Goal: Task Accomplishment & Management: Manage account settings

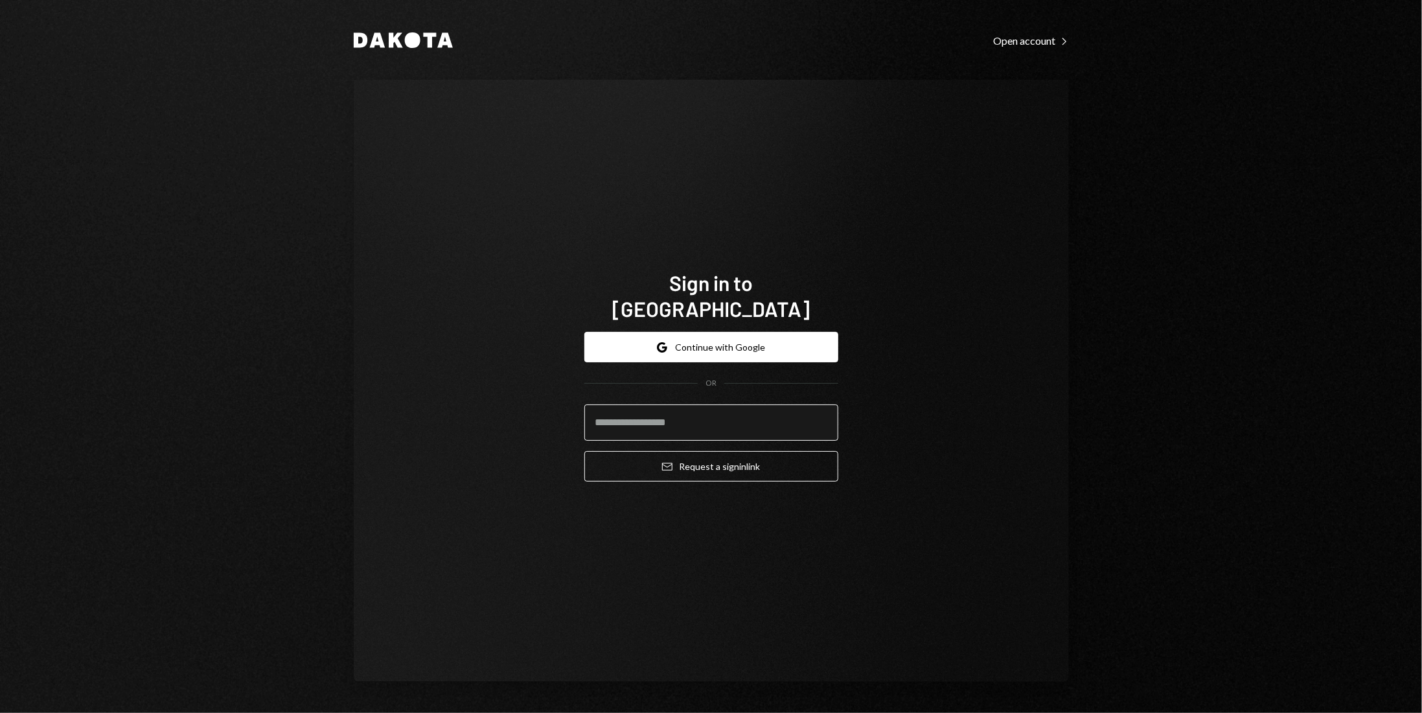
click at [647, 410] on input "email" at bounding box center [711, 422] width 254 height 36
type input "**********"
click at [742, 341] on button "Google Continue with Google" at bounding box center [711, 347] width 254 height 30
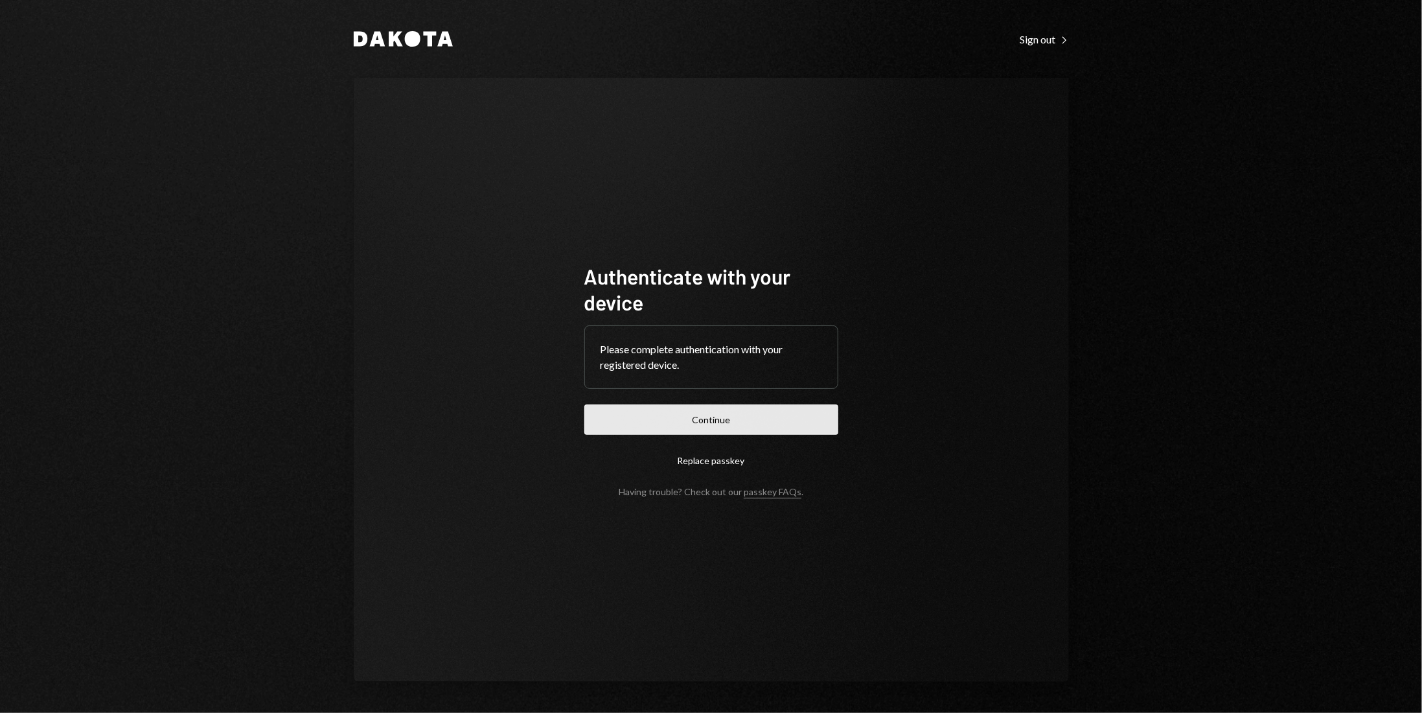
click at [748, 424] on button "Continue" at bounding box center [711, 419] width 254 height 30
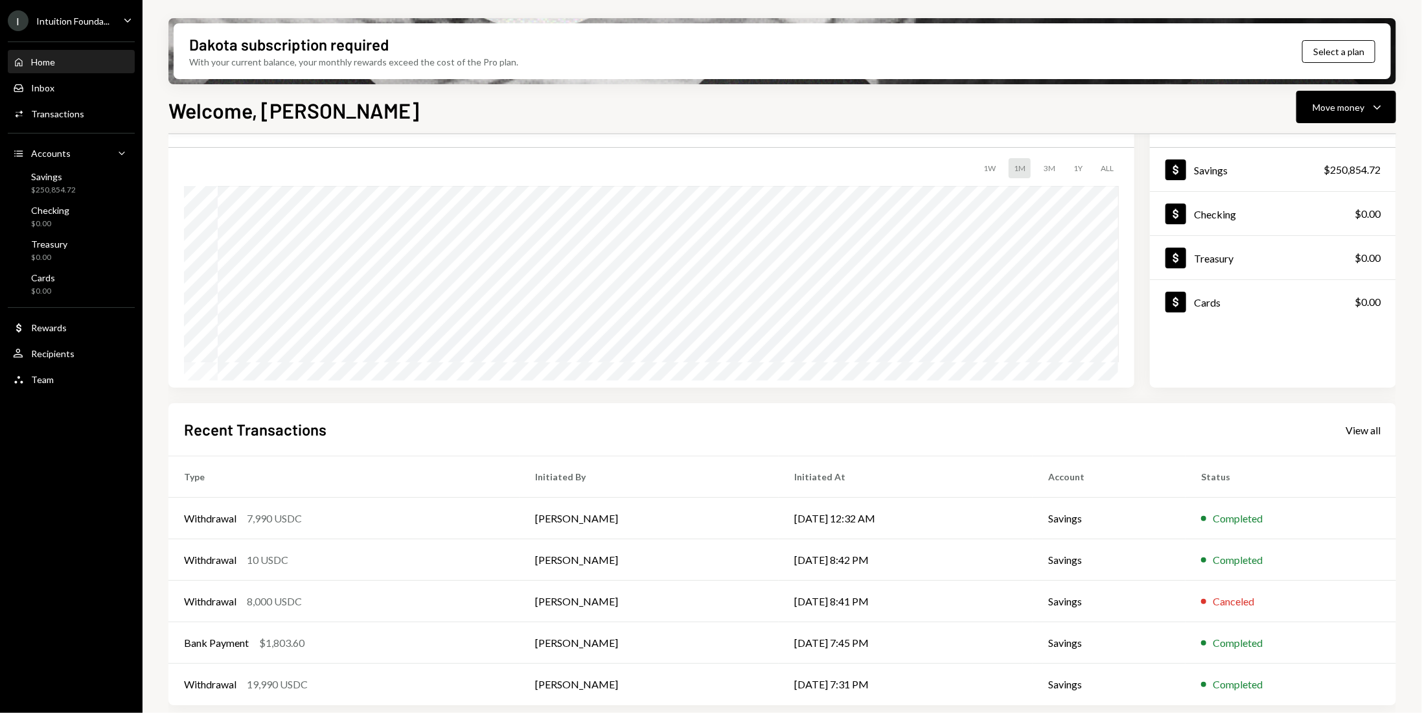
scroll to position [68, 0]
click at [1369, 427] on div "View all" at bounding box center [1362, 427] width 35 height 13
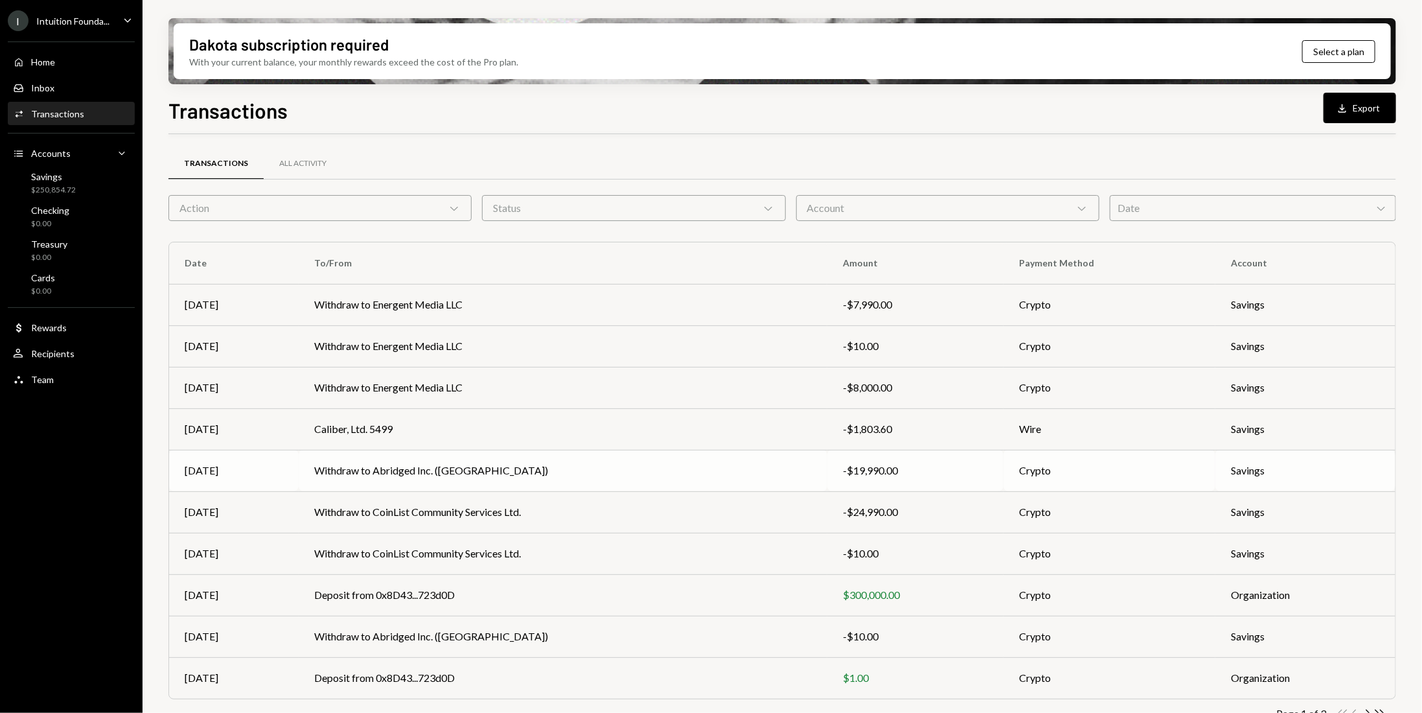
scroll to position [25, 0]
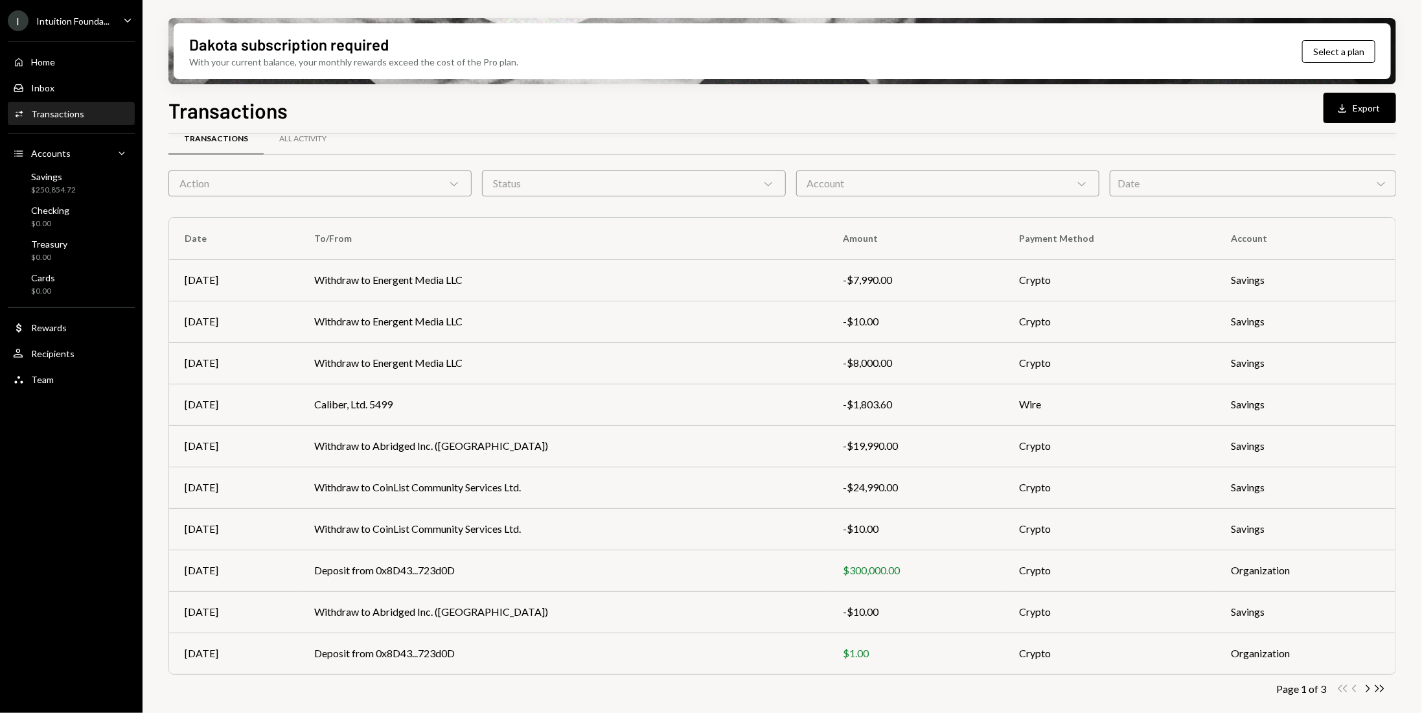
click at [1179, 185] on div "Date Chevron Down" at bounding box center [1253, 183] width 286 height 26
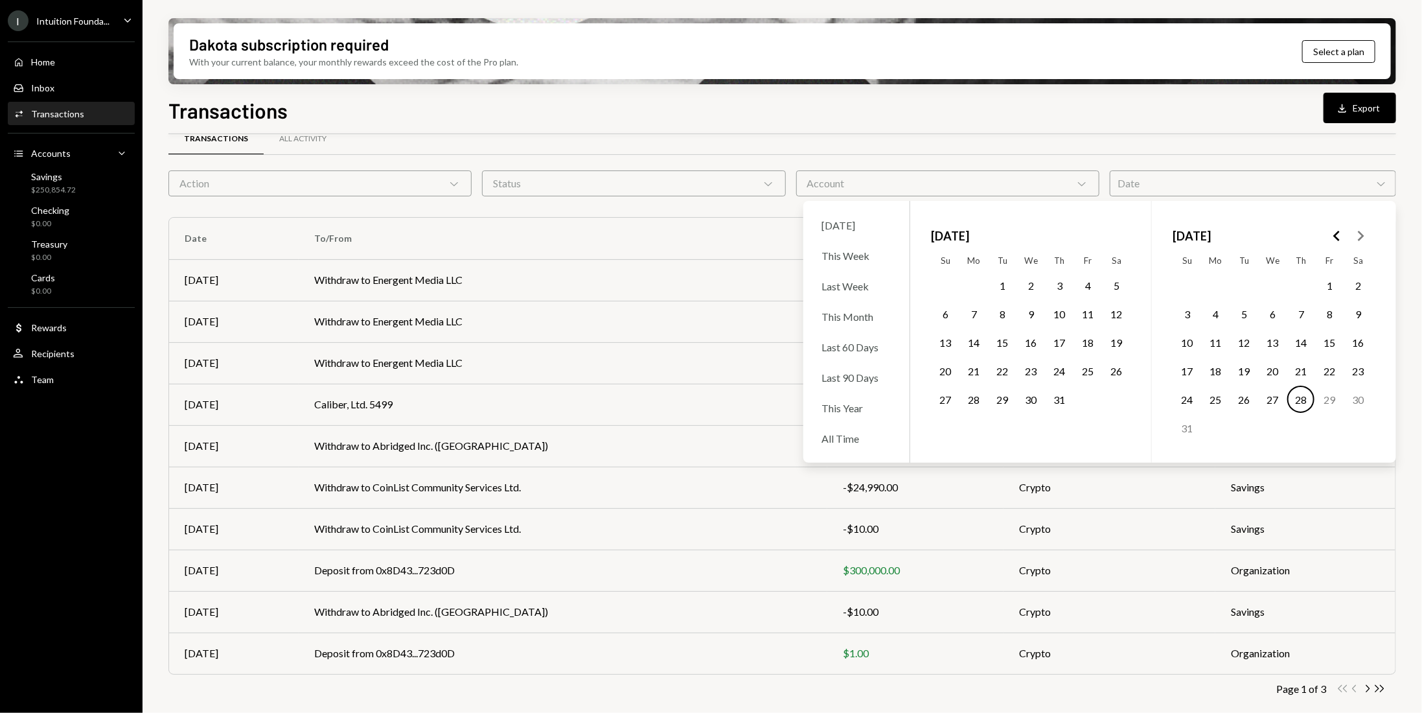
click at [1002, 284] on button "1" at bounding box center [1002, 284] width 27 height 27
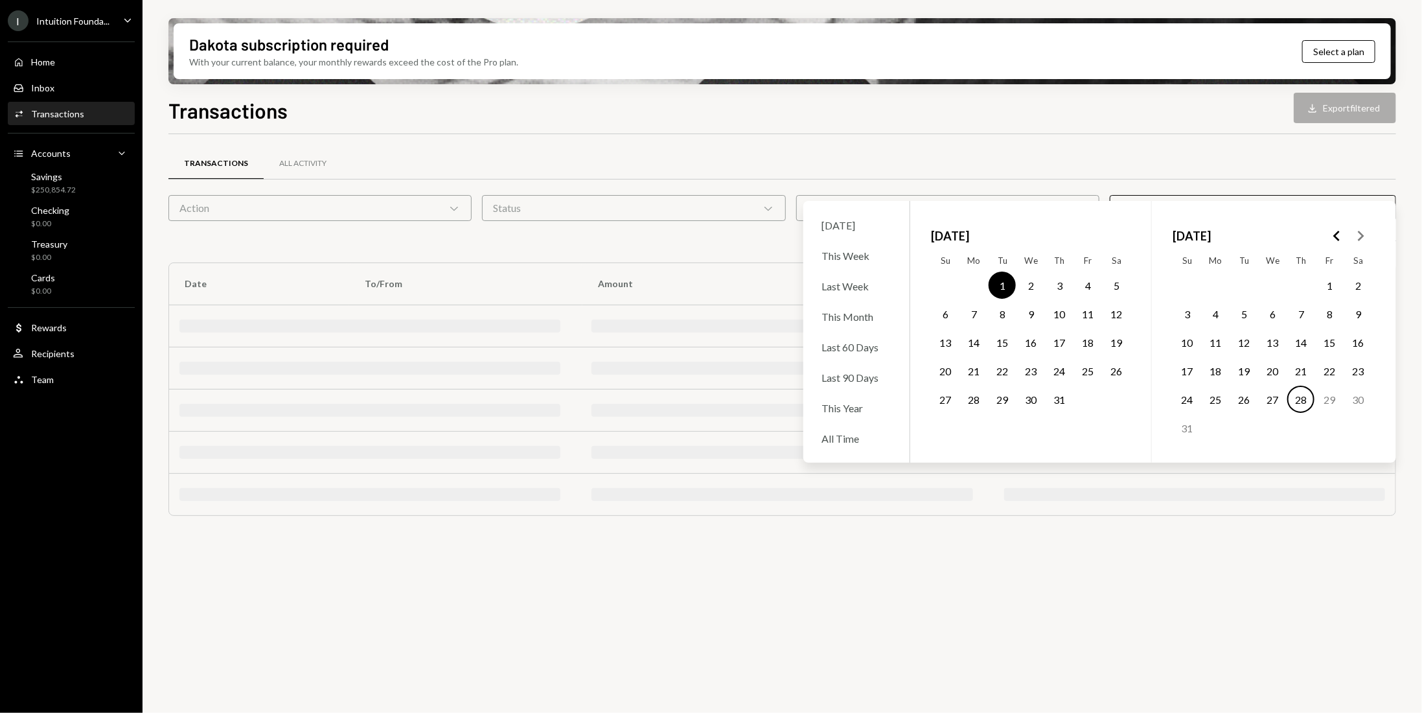
scroll to position [0, 0]
click at [1057, 404] on button "31" at bounding box center [1059, 398] width 27 height 27
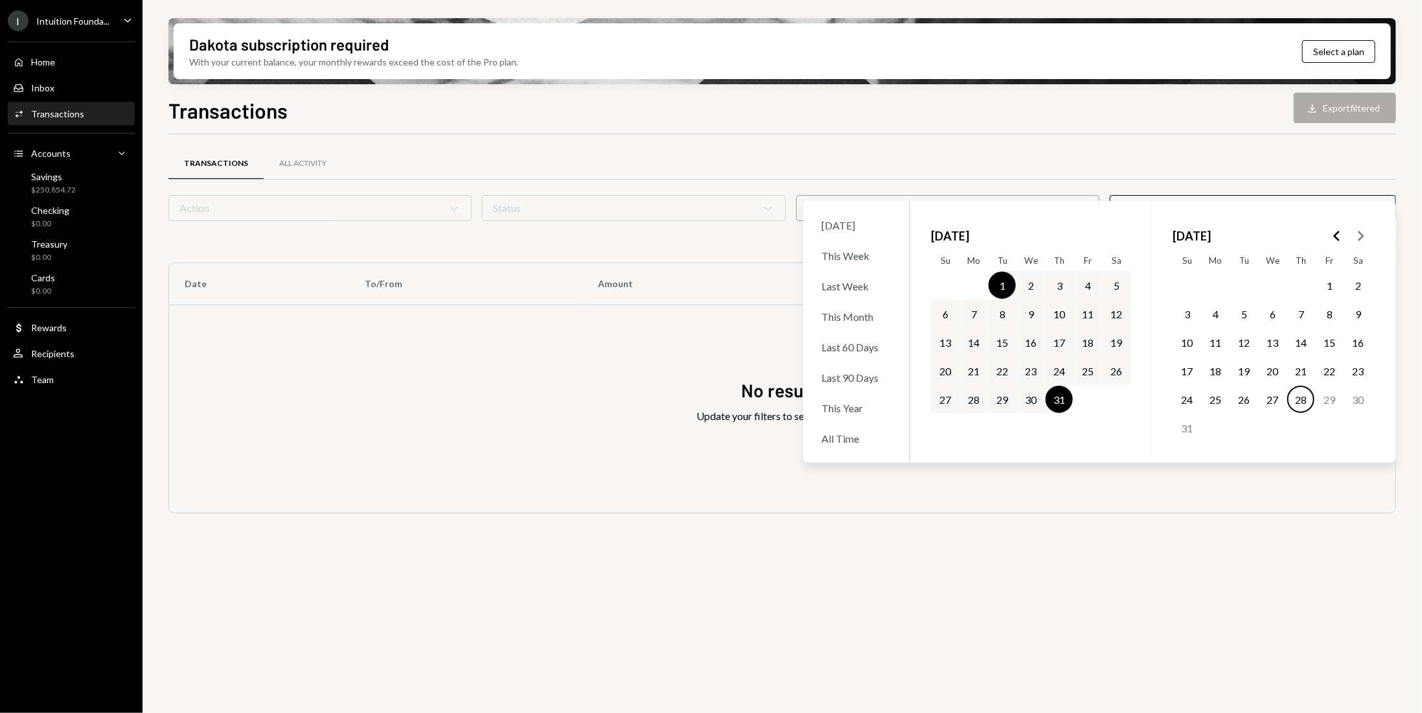
click at [998, 281] on button "1" at bounding box center [1002, 284] width 27 height 27
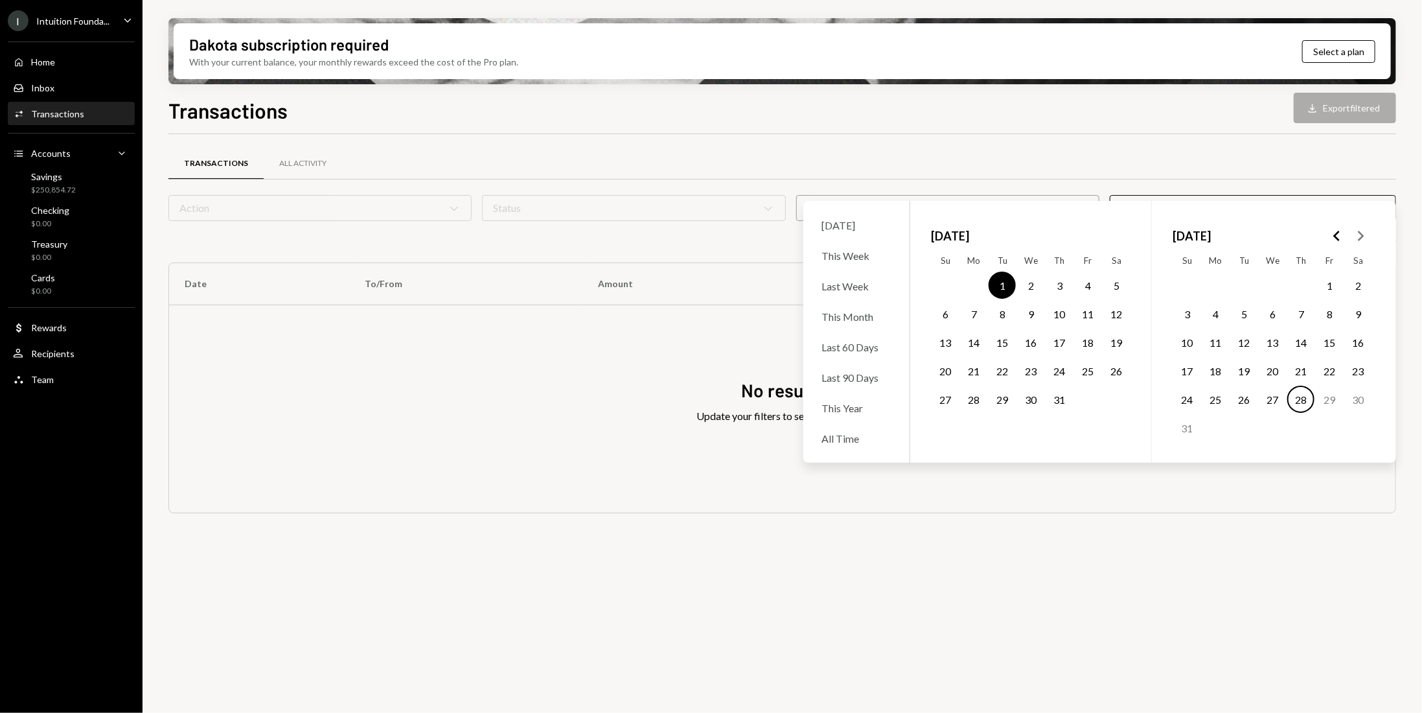
click at [1297, 398] on button "28" at bounding box center [1300, 398] width 27 height 27
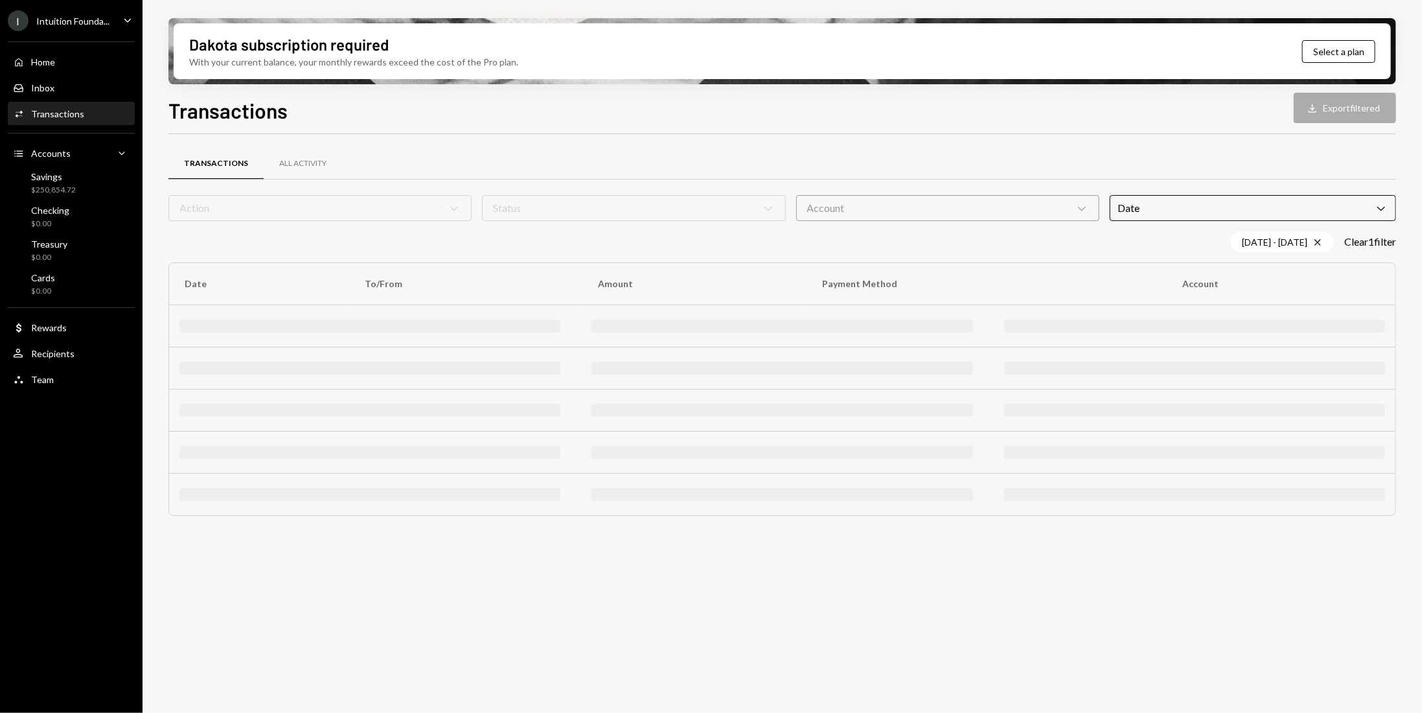
click at [1357, 102] on div "Transactions Download Export filtered" at bounding box center [782, 109] width 1228 height 29
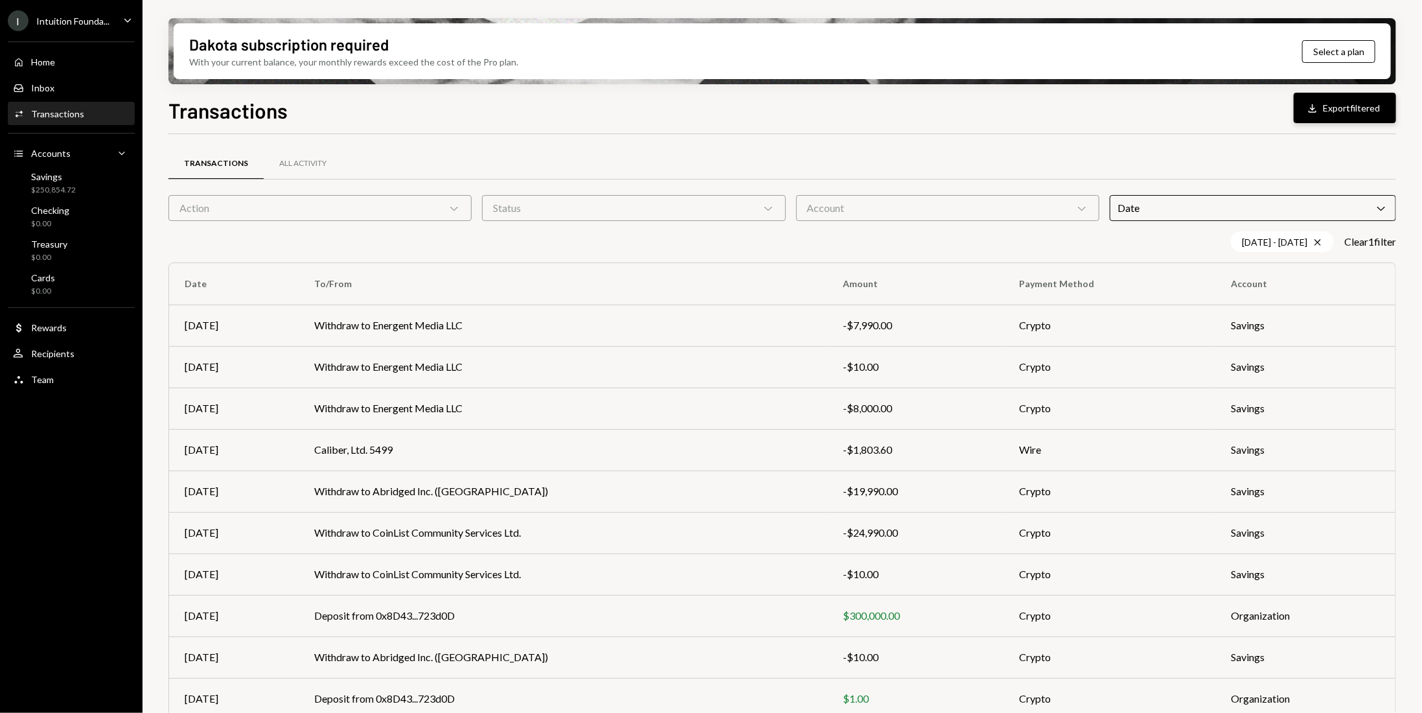
click at [1318, 108] on icon "Download" at bounding box center [1312, 108] width 13 height 13
